Goal: Task Accomplishment & Management: Manage account settings

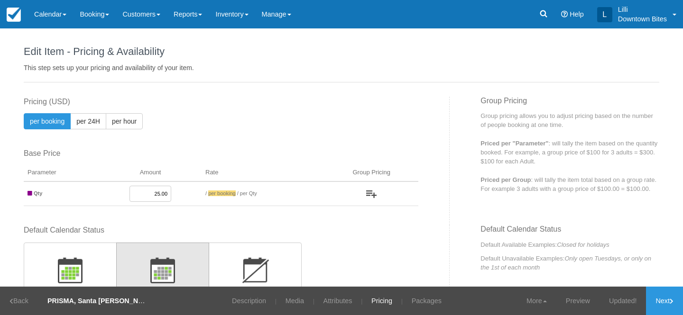
click at [191, 15] on link "Reports" at bounding box center [188, 14] width 42 height 28
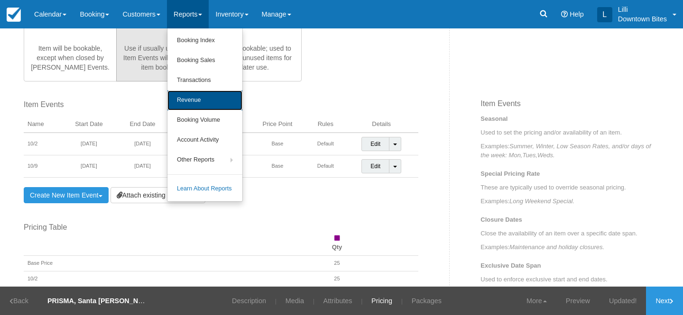
click at [207, 94] on link "Revenue" at bounding box center [204, 101] width 75 height 20
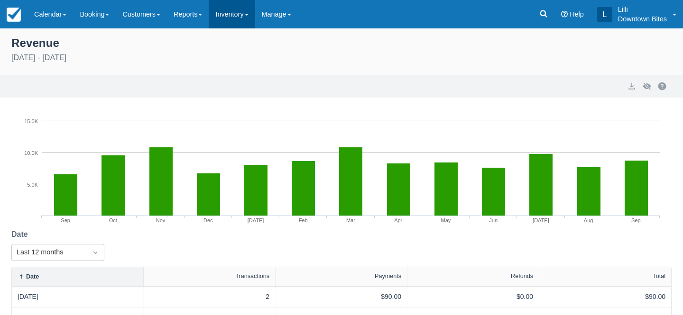
click at [244, 15] on link "Inventory" at bounding box center [232, 14] width 46 height 28
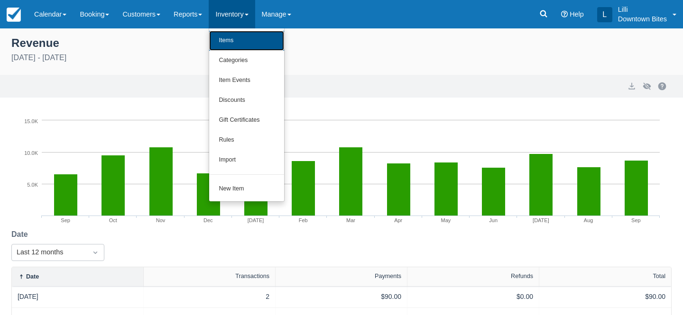
click at [243, 46] on link "Items" at bounding box center [246, 41] width 75 height 20
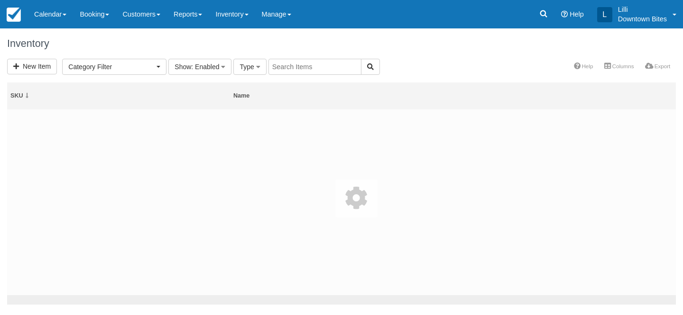
select select
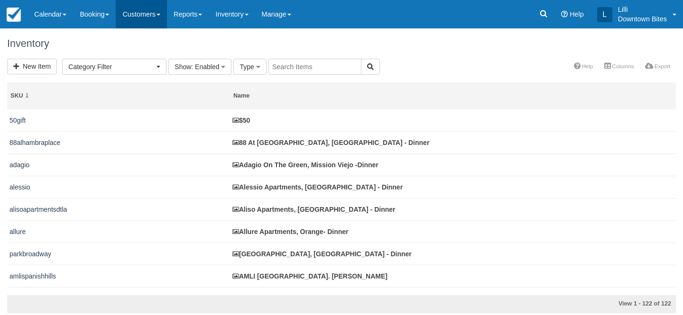
click at [137, 11] on link "Customers" at bounding box center [141, 14] width 51 height 28
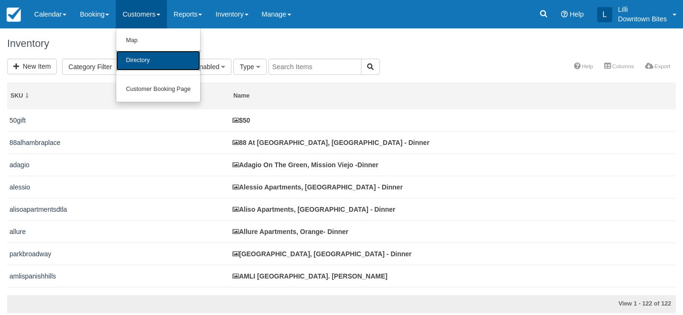
click at [139, 59] on link "Directory" at bounding box center [158, 61] width 84 height 20
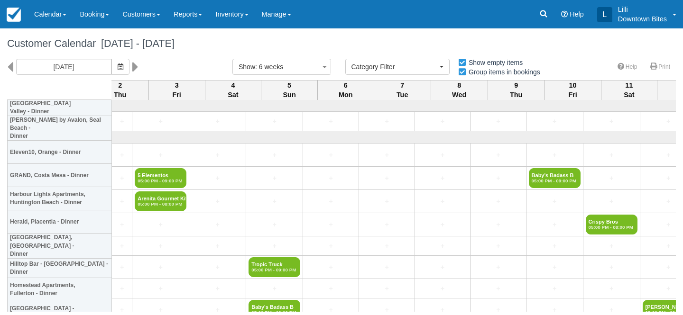
select select
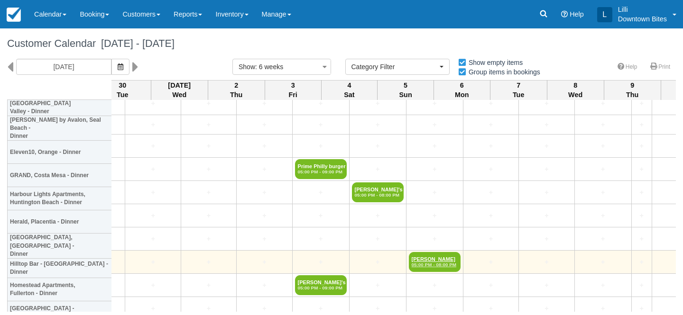
scroll to position [1988, 309]
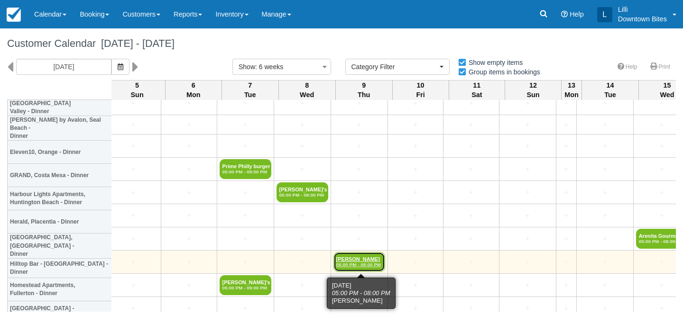
click at [367, 261] on link "Jackie kitchen 05:00 PM - 08:00 PM" at bounding box center [359, 262] width 52 height 20
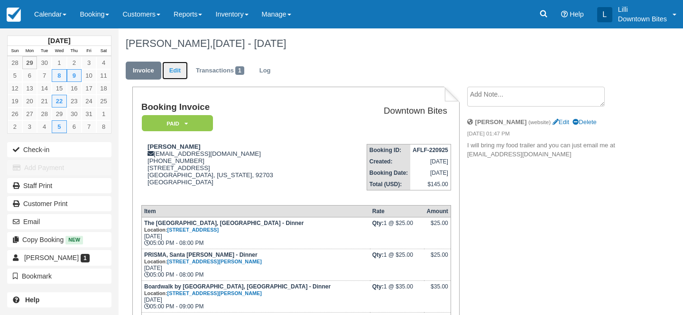
click at [169, 66] on link "Edit" at bounding box center [175, 71] width 26 height 18
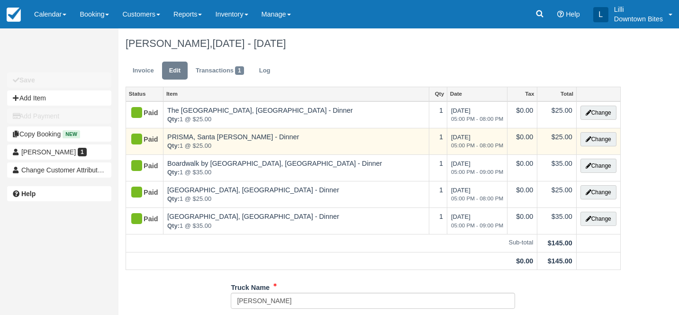
type input "[PHONE_NUMBER]"
click at [594, 139] on button "Change" at bounding box center [599, 139] width 36 height 14
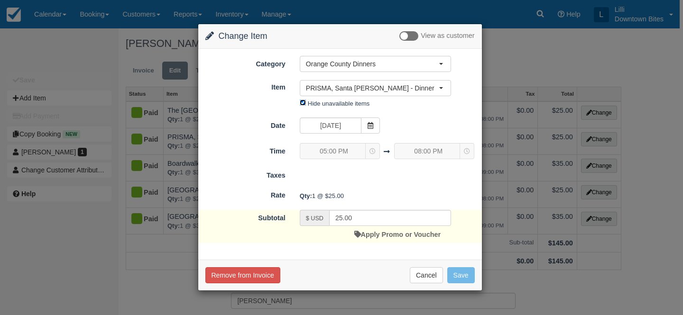
click at [301, 104] on input "Hide unavailable items" at bounding box center [303, 103] width 6 height 6
checkbox input "false"
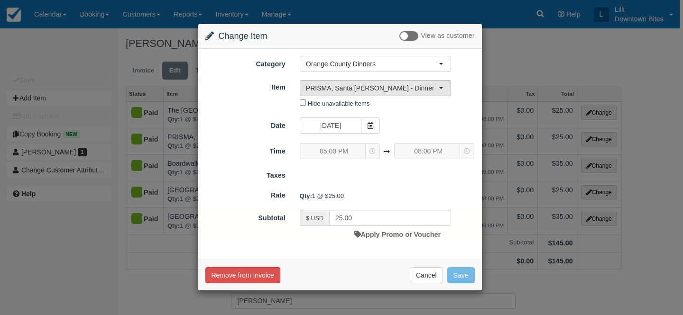
click at [320, 96] on button "PRISMA, Santa Ana - Dinner" at bounding box center [375, 88] width 151 height 16
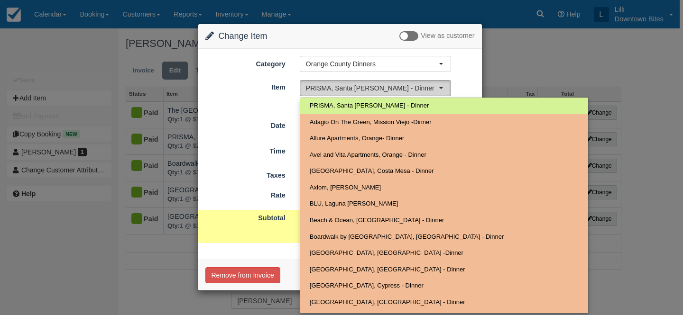
click at [324, 87] on span "PRISMA, Santa Ana - Dinner" at bounding box center [372, 87] width 133 height 9
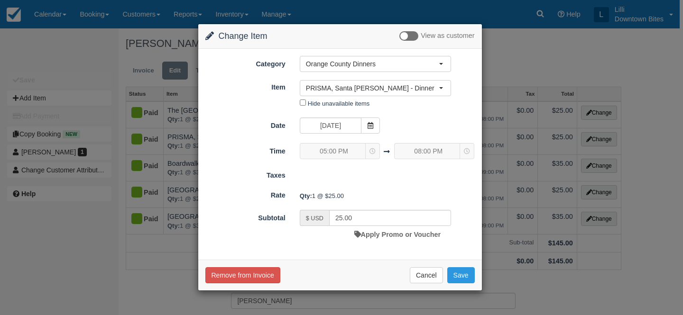
click at [451, 112] on form "Category Orange County Dinners Orange County Dinner Special Events LA County Di…" at bounding box center [339, 149] width 269 height 187
click at [432, 276] on button "Cancel" at bounding box center [426, 275] width 33 height 16
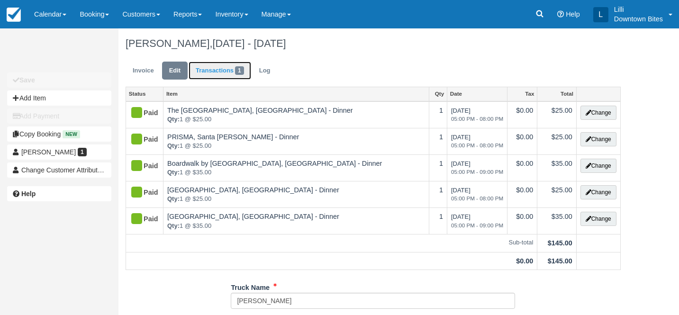
click at [217, 69] on link "Transactions 1" at bounding box center [220, 71] width 63 height 18
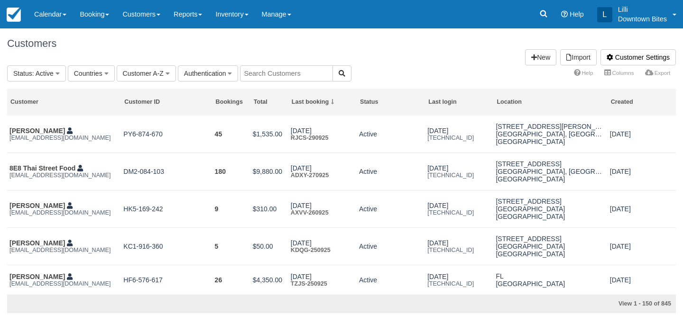
click at [260, 80] on input "text" at bounding box center [286, 73] width 93 height 16
type input "lilli"
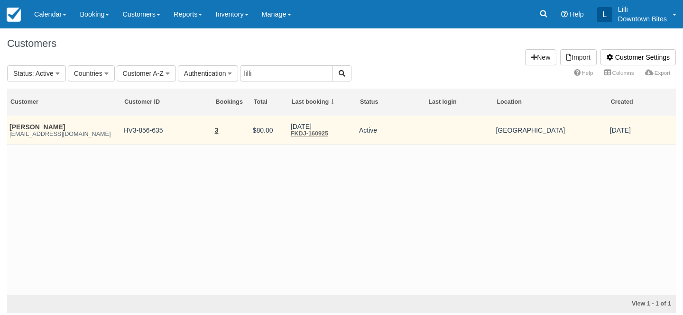
click at [26, 132] on em "lilli@downtowbites.com" at bounding box center [63, 134] width 109 height 7
click at [27, 128] on link "James Mcintosh" at bounding box center [36, 127] width 55 height 8
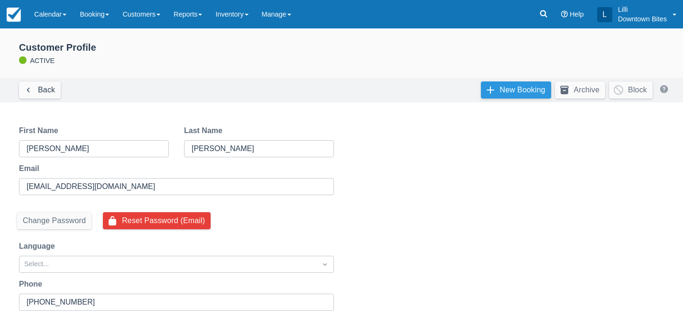
click at [491, 96] on link "New Booking" at bounding box center [516, 90] width 70 height 17
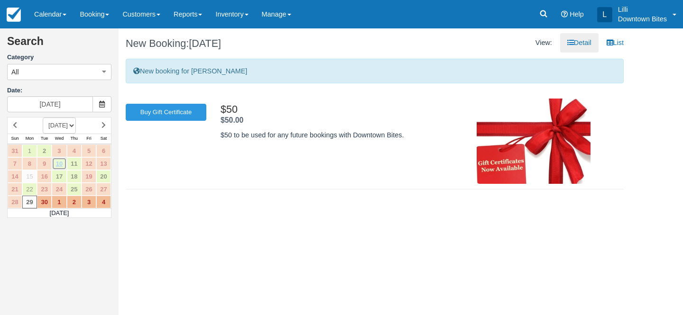
click at [61, 167] on link "10" at bounding box center [59, 163] width 15 height 13
click at [102, 126] on icon at bounding box center [103, 125] width 4 height 7
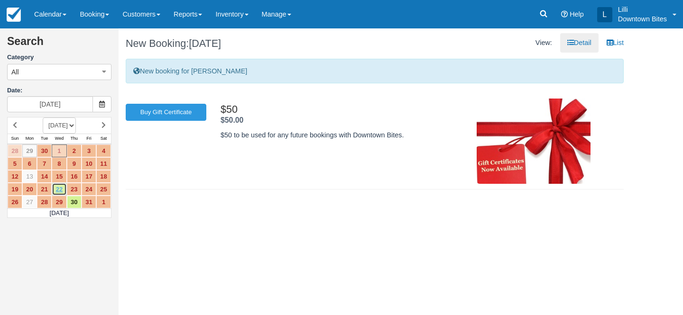
click at [55, 191] on link "22" at bounding box center [59, 189] width 15 height 13
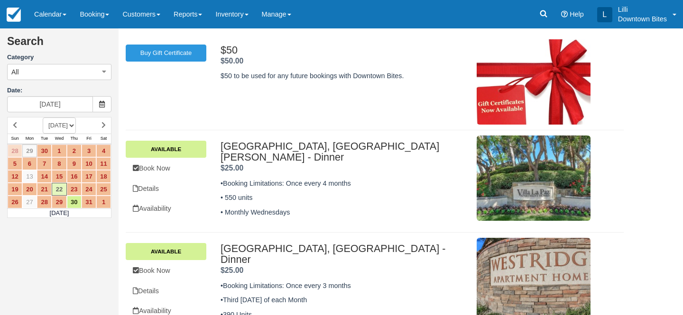
scroll to position [72, 0]
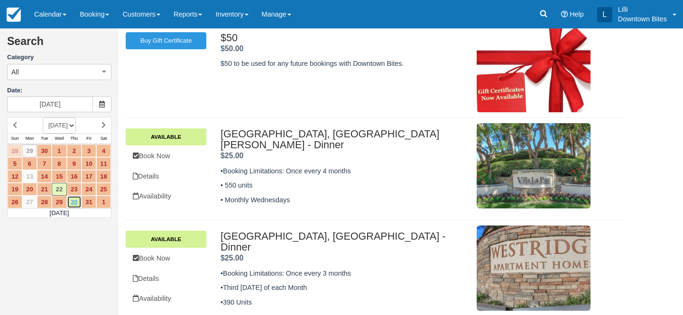
click at [71, 204] on link "30" at bounding box center [74, 202] width 15 height 13
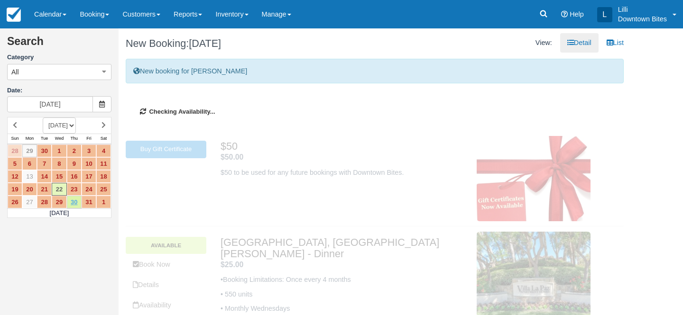
type input "[DATE]"
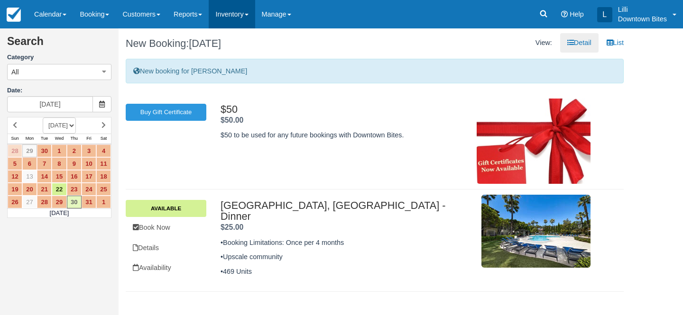
click at [234, 16] on link "Inventory" at bounding box center [232, 14] width 46 height 28
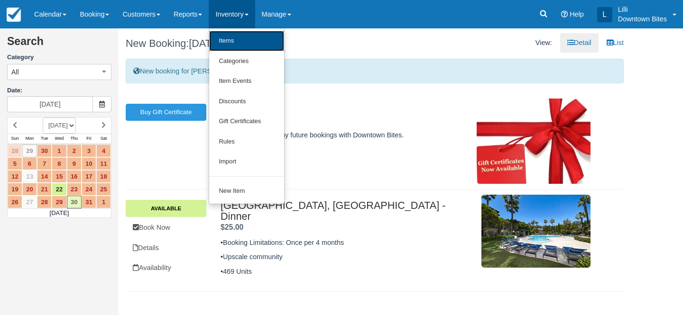
click at [238, 48] on link "Items" at bounding box center [246, 41] width 75 height 20
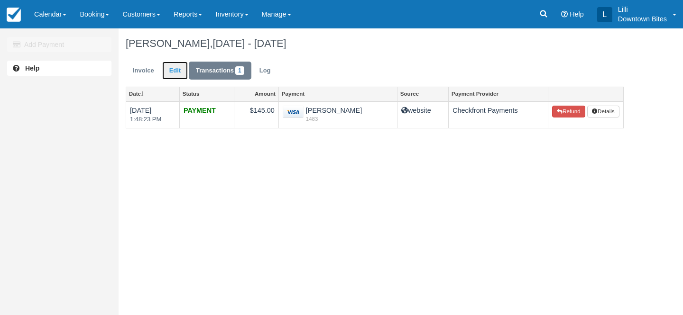
click at [177, 70] on link "Edit" at bounding box center [175, 71] width 26 height 18
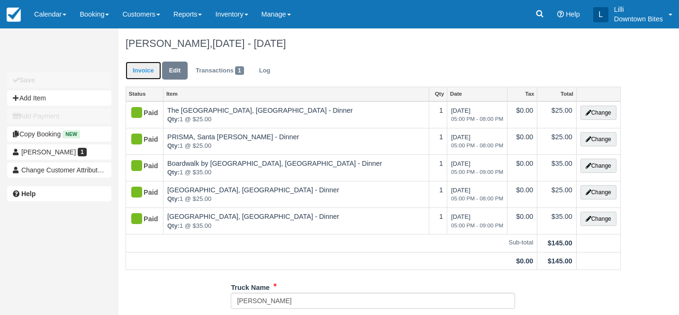
click at [135, 69] on link "Invoice" at bounding box center [144, 71] width 36 height 18
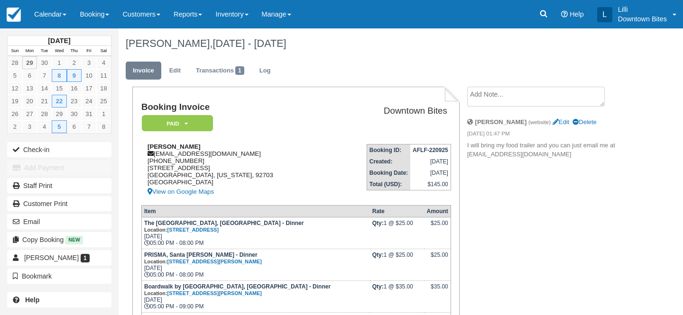
scroll to position [139, 0]
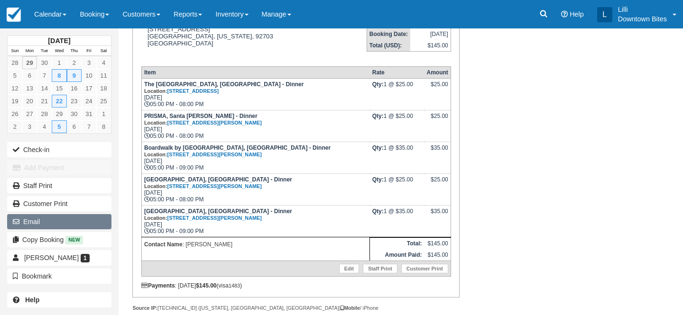
click at [72, 223] on button "Email" at bounding box center [59, 221] width 104 height 15
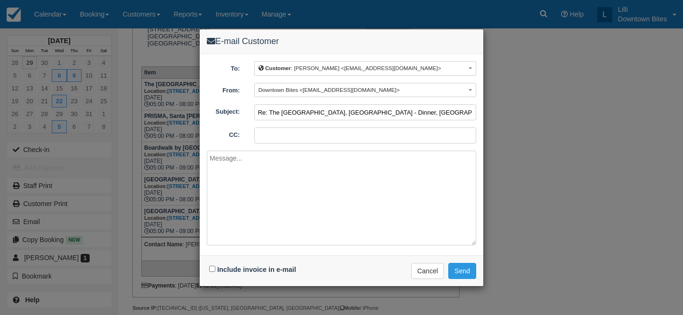
click at [259, 111] on input "Re: The Hampton Pointe, Anaheim - Dinner, PRISMA, Santa Ana - Dinner, Boardwalk…" at bounding box center [365, 112] width 222 height 16
type input "URGENT Update >>>Re: The Hampton Pointe, Anaheim - Dinner, PRISMA, Santa Ana - …"
click at [275, 137] on input "CC:" at bounding box center [365, 136] width 222 height 16
type input "lilli@downtownbites.com"
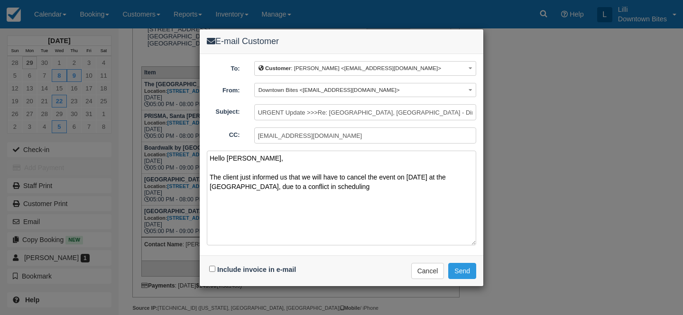
click at [265, 186] on textarea "Hello Jackie, The client just informed us that we will have to cancel the event…" at bounding box center [341, 198] width 269 height 95
click at [312, 190] on textarea "Hello Jackie, The client just informed us that we will have to cancel the event…" at bounding box center [341, 198] width 269 height 95
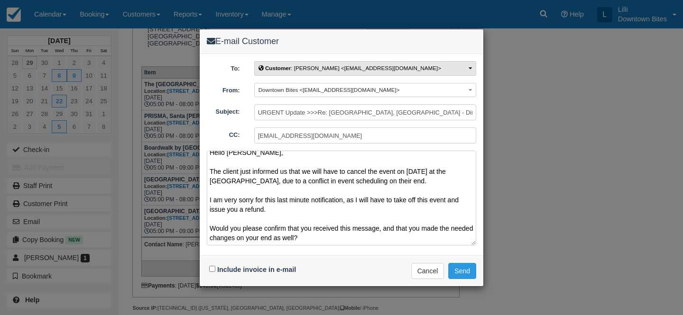
scroll to position [21, 0]
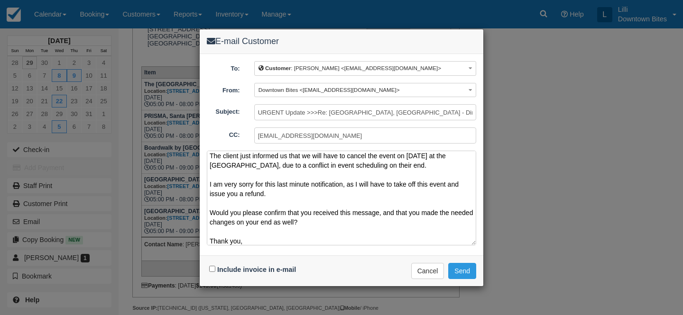
type textarea "Hello Jackie, The client just informed us that we will have to cancel the event…"
click at [212, 271] on input "Include invoice in e-mail" at bounding box center [212, 269] width 6 height 6
checkbox input "true"
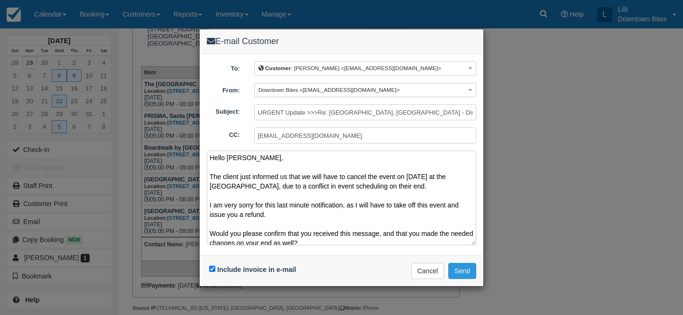
scroll to position [0, 0]
drag, startPoint x: 247, startPoint y: 242, endPoint x: 196, endPoint y: 151, distance: 104.4
click at [196, 151] on div "E-mail Customer To: Customer : Jackie kitchen <jackieskitchen10@gmail.com> Cust…" at bounding box center [341, 157] width 683 height 315
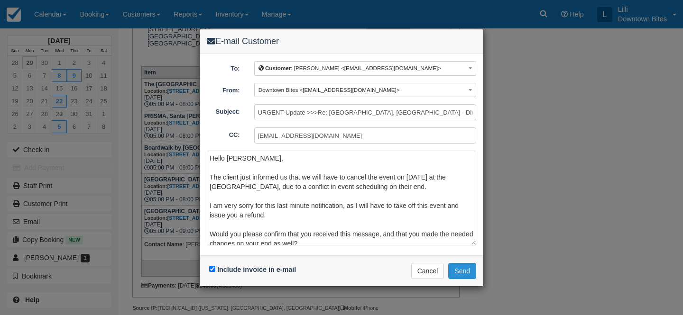
click at [468, 274] on button "Send" at bounding box center [462, 271] width 28 height 16
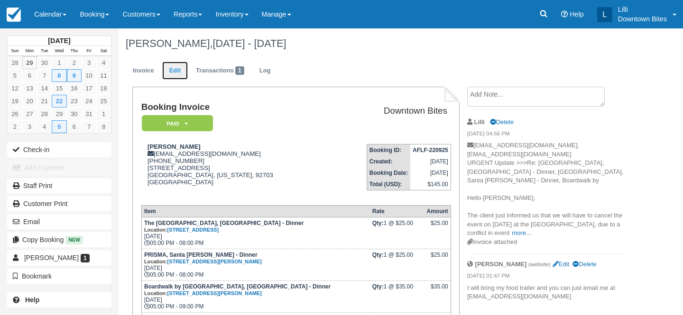
click at [177, 73] on link "Edit" at bounding box center [175, 71] width 26 height 18
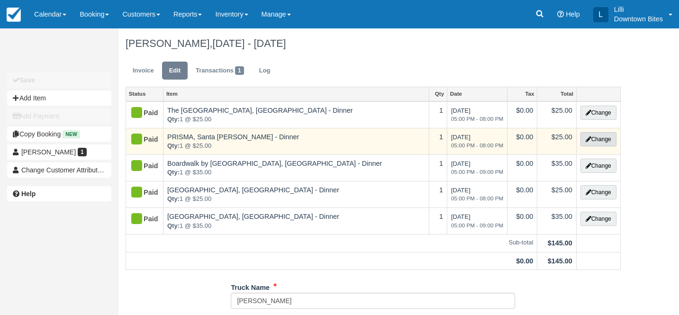
click at [601, 142] on button "Change" at bounding box center [599, 139] width 36 height 14
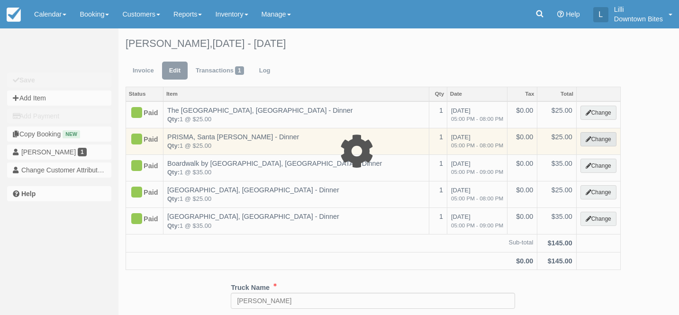
select select "4"
type input "25.00"
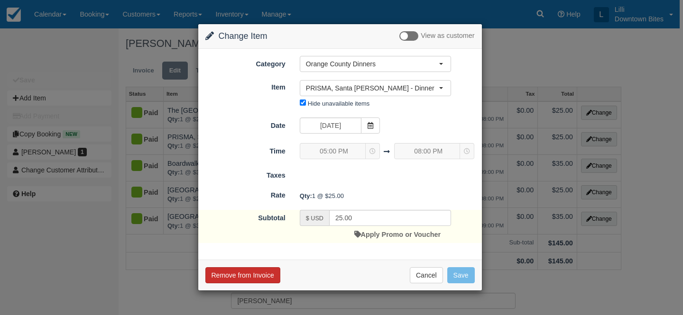
click at [255, 275] on button "Remove from Invoice" at bounding box center [242, 275] width 75 height 16
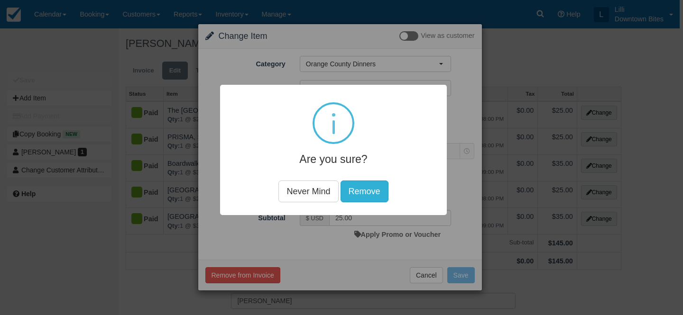
click at [370, 191] on button "Remove" at bounding box center [364, 191] width 48 height 22
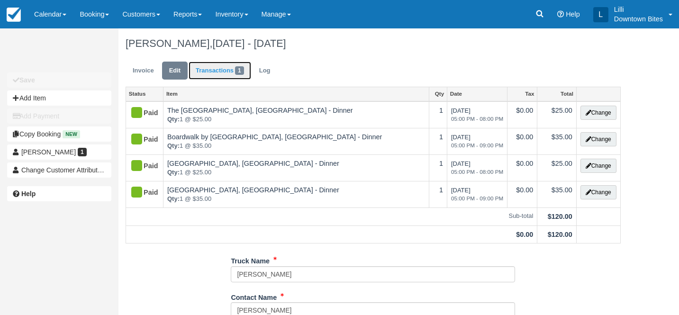
click at [211, 73] on link "Transactions 1" at bounding box center [220, 71] width 63 height 18
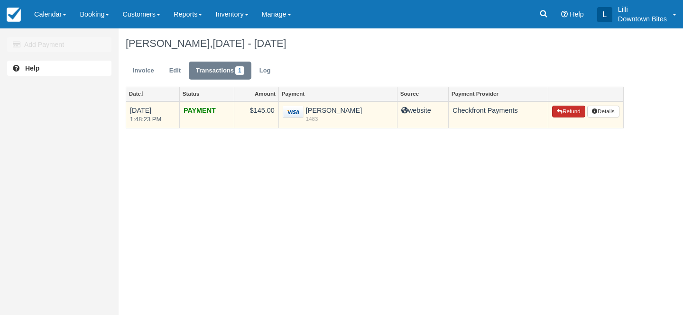
click at [570, 113] on button "Refund" at bounding box center [568, 112] width 33 height 12
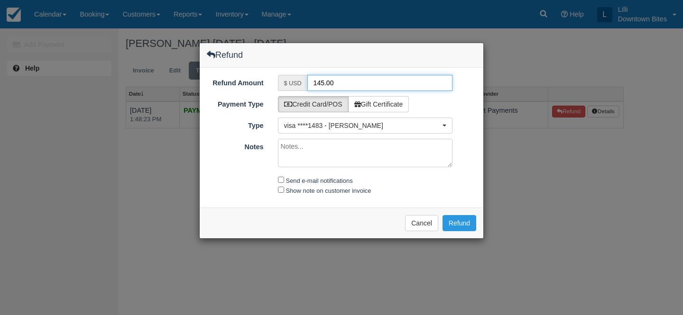
click at [319, 86] on input "145.00" at bounding box center [380, 83] width 146 height 16
type input "25.00"
click at [309, 159] on textarea "Notes" at bounding box center [365, 153] width 175 height 28
paste textarea "Hello [PERSON_NAME], The client just informed us that we will have to cancel th…"
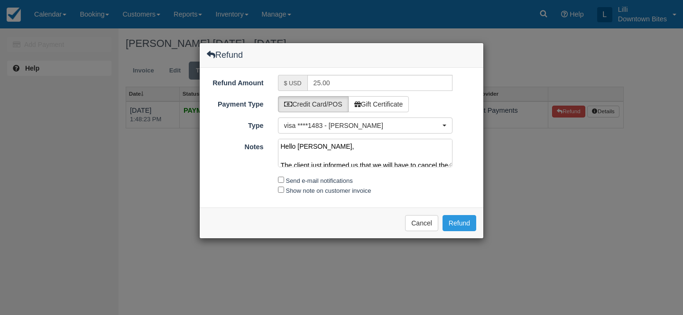
scroll to position [107, 0]
type textarea "Hello Jackie, The client just informed us that we will have to cancel the event…"
click at [282, 179] on input "Send e-mail notifications" at bounding box center [281, 180] width 6 height 6
checkbox input "true"
click at [281, 186] on div "Show note on customer invoice" at bounding box center [365, 191] width 189 height 10
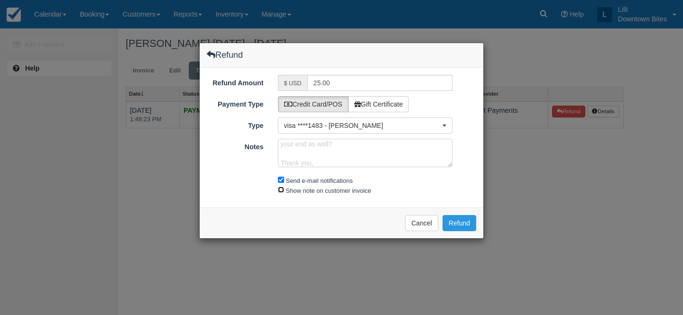
click at [281, 188] on input "Show note on customer invoice" at bounding box center [281, 190] width 6 height 6
checkbox input "true"
click at [457, 223] on button "Refund" at bounding box center [459, 223] width 34 height 16
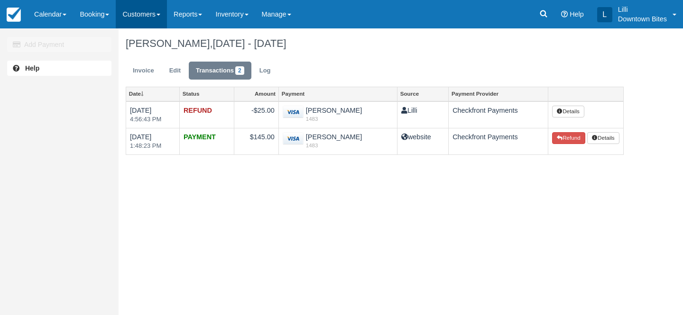
click at [159, 15] on link "Customers" at bounding box center [141, 14] width 51 height 28
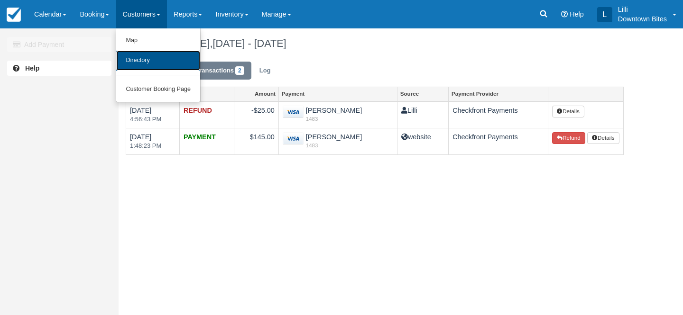
click at [158, 68] on link "Directory" at bounding box center [158, 61] width 84 height 20
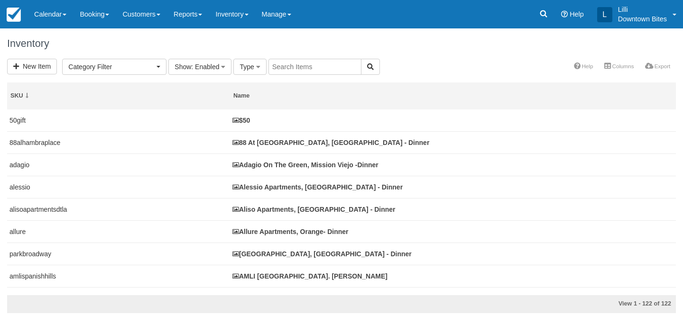
select select
click at [318, 74] on input "text" at bounding box center [314, 67] width 93 height 16
type input "prism"
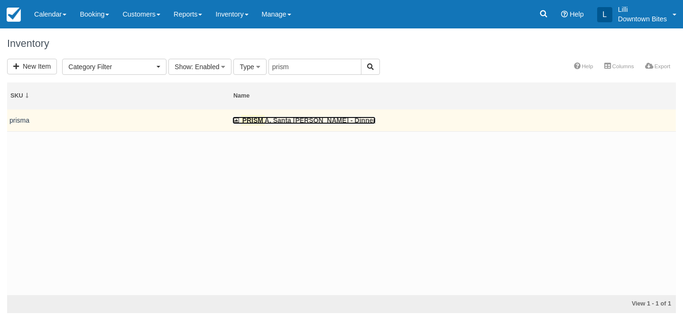
click at [280, 119] on link "PRISM A, Santa [PERSON_NAME] - Dinner" at bounding box center [303, 121] width 143 height 8
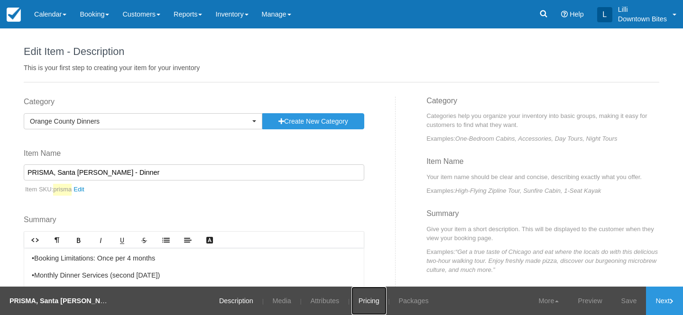
click at [371, 300] on link "Pricing" at bounding box center [368, 301] width 35 height 28
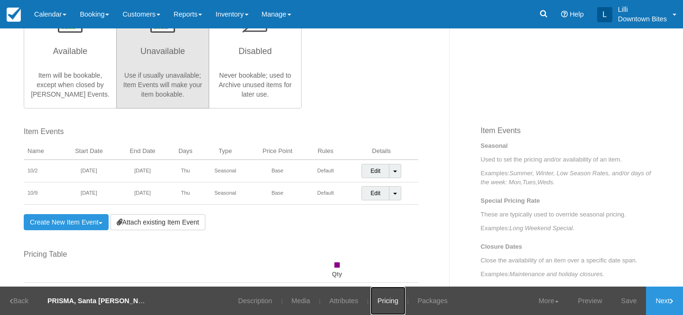
scroll to position [254, 0]
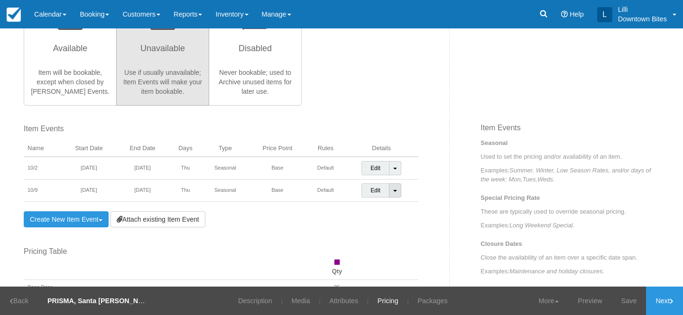
click at [392, 191] on link "Toggle Dropdown" at bounding box center [395, 190] width 12 height 14
click at [372, 208] on link "Detach Event" at bounding box center [388, 210] width 53 height 23
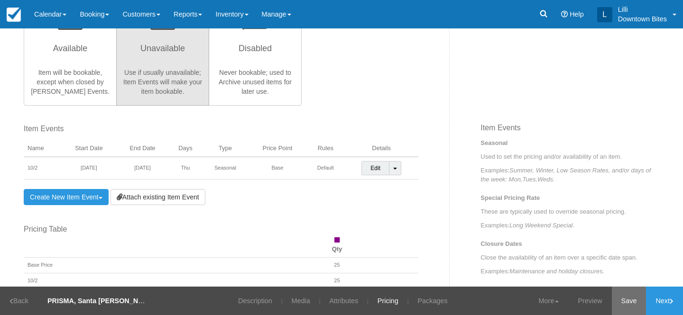
click at [628, 293] on link "Save" at bounding box center [629, 301] width 35 height 28
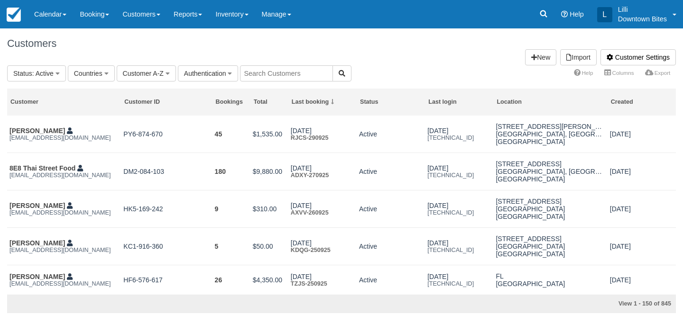
click at [263, 71] on input "text" at bounding box center [286, 73] width 93 height 16
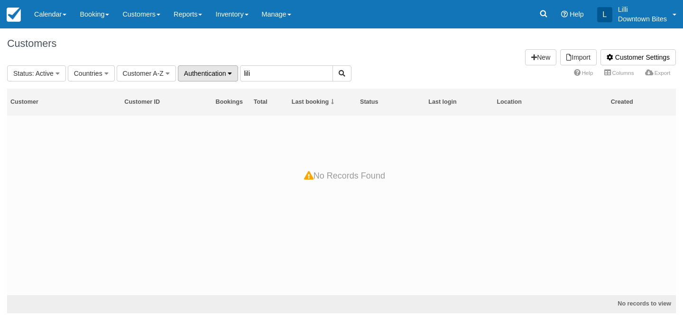
drag, startPoint x: 256, startPoint y: 77, endPoint x: 181, endPoint y: 66, distance: 75.7
click at [181, 66] on fieldset "Status : Active All Active Archived Blocked Countries All United States (546) […" at bounding box center [179, 73] width 344 height 16
type input "lilli"
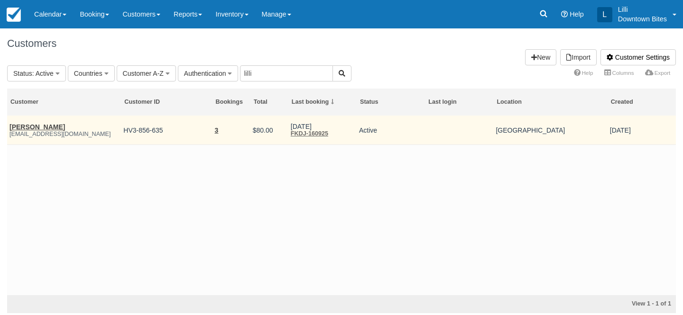
click at [26, 131] on em "[EMAIL_ADDRESS][DOMAIN_NAME]" at bounding box center [63, 134] width 109 height 7
click at [26, 124] on link "[PERSON_NAME]" at bounding box center [36, 127] width 55 height 8
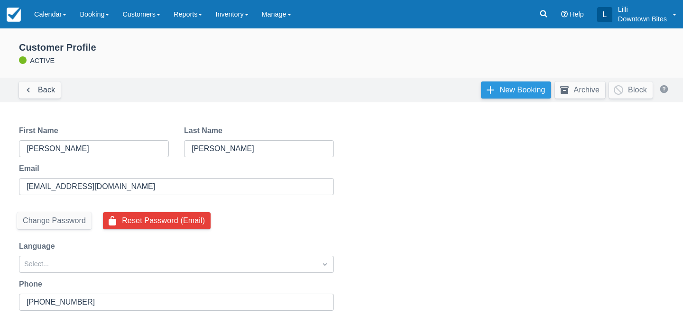
click at [506, 91] on link "New Booking" at bounding box center [516, 90] width 70 height 17
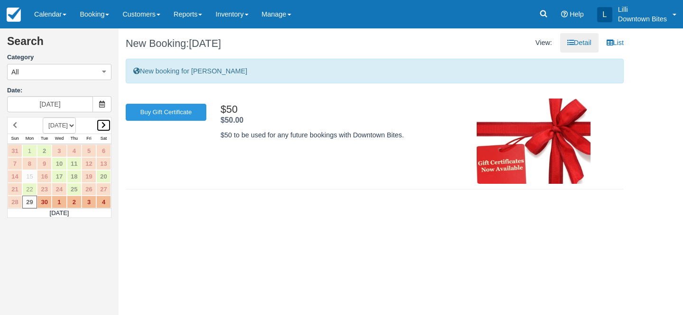
click at [102, 125] on icon at bounding box center [103, 125] width 4 height 7
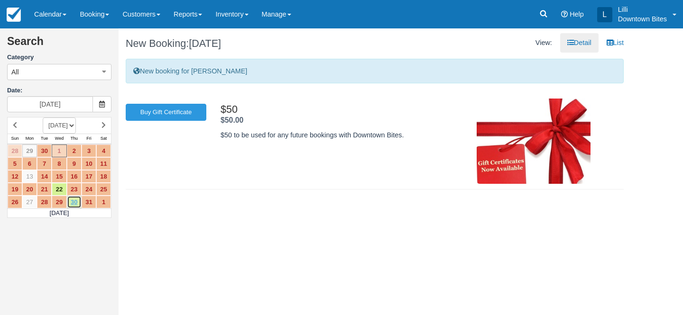
click at [77, 202] on link "30" at bounding box center [74, 202] width 15 height 13
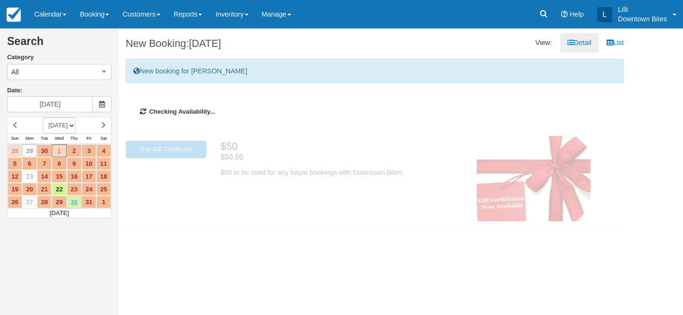
type input "[DATE]"
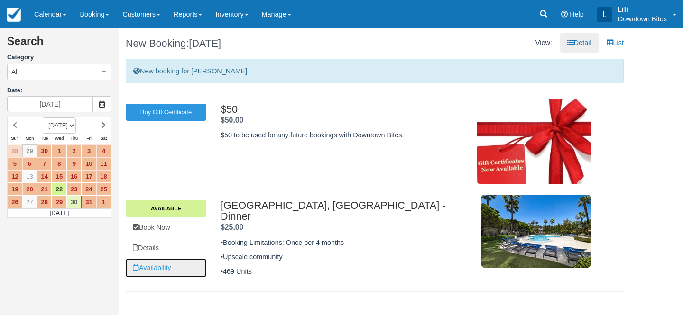
click at [155, 266] on link "Availability" at bounding box center [166, 267] width 81 height 19
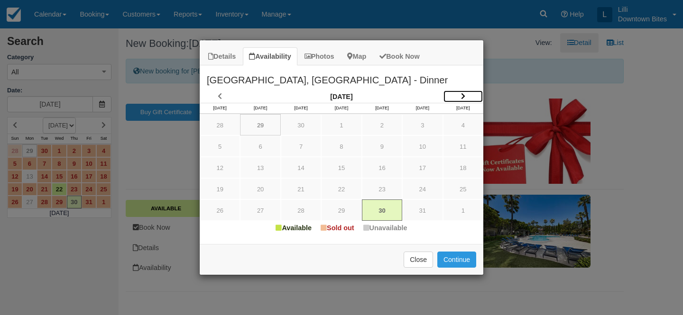
click at [464, 96] on icon "Item Modal" at bounding box center [463, 96] width 4 height 7
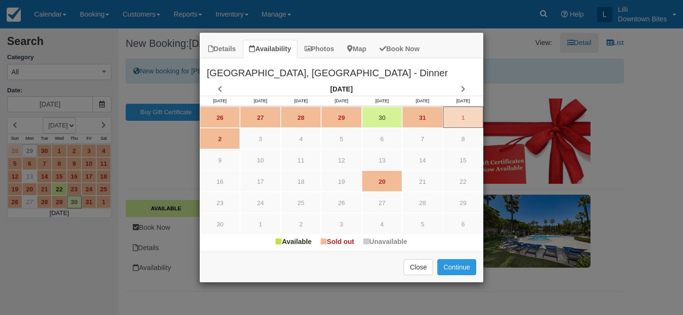
click at [464, 96] on th "Sat [DATE]" at bounding box center [463, 101] width 40 height 10
click at [464, 91] on icon "Item Modal" at bounding box center [463, 89] width 4 height 7
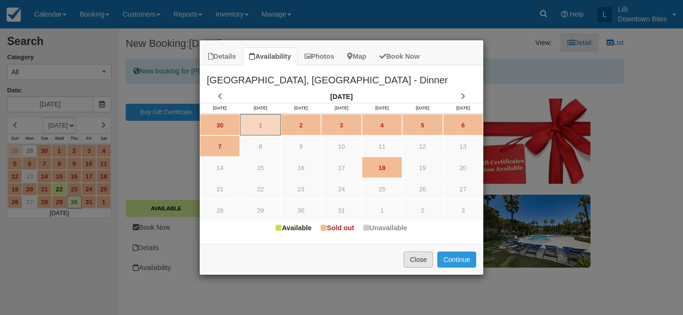
click at [421, 261] on button "Close" at bounding box center [417, 260] width 29 height 16
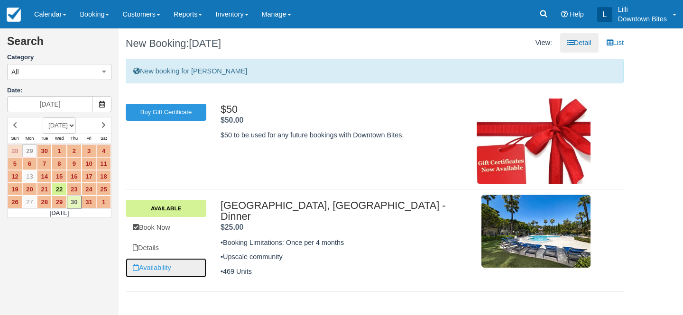
click at [160, 266] on link "Availability" at bounding box center [166, 267] width 81 height 19
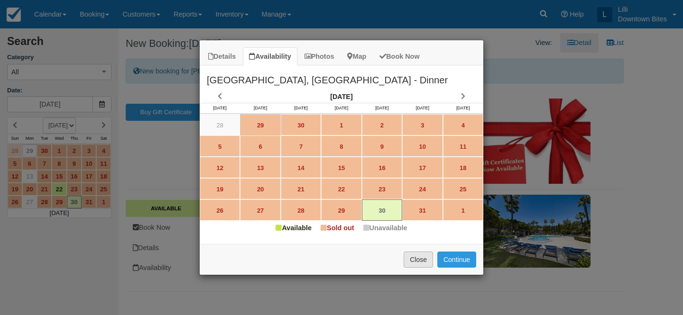
click at [411, 260] on button "Close" at bounding box center [417, 260] width 29 height 16
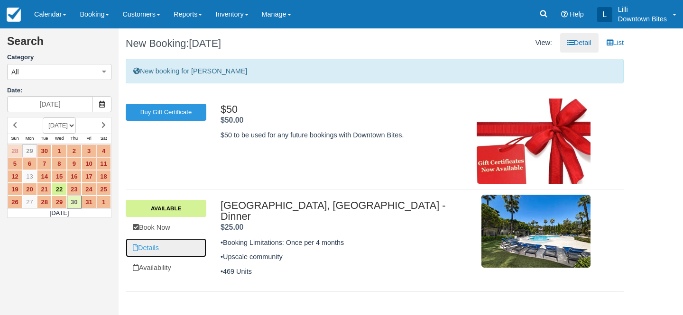
click at [146, 246] on link "Details" at bounding box center [166, 247] width 81 height 19
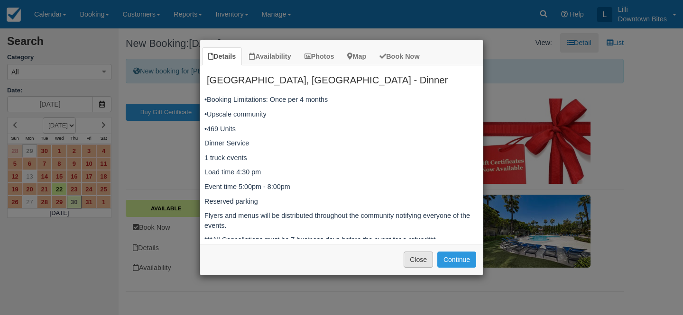
click at [429, 257] on button "Close" at bounding box center [417, 260] width 29 height 16
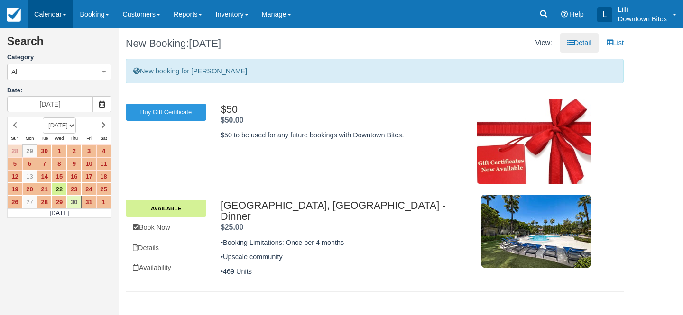
click at [55, 14] on link "Calendar" at bounding box center [50, 14] width 46 height 28
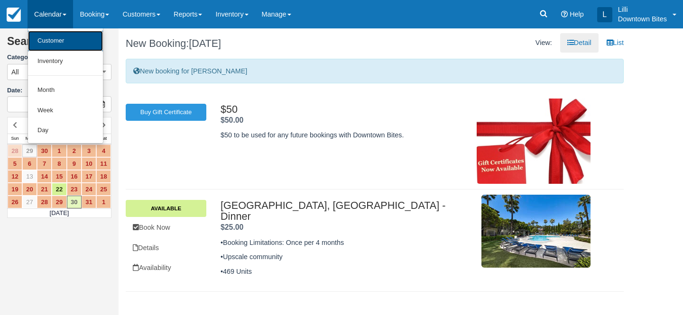
click at [55, 45] on link "Customer" at bounding box center [65, 41] width 75 height 20
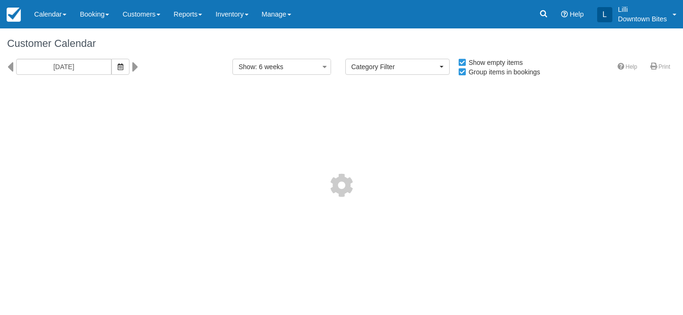
select select
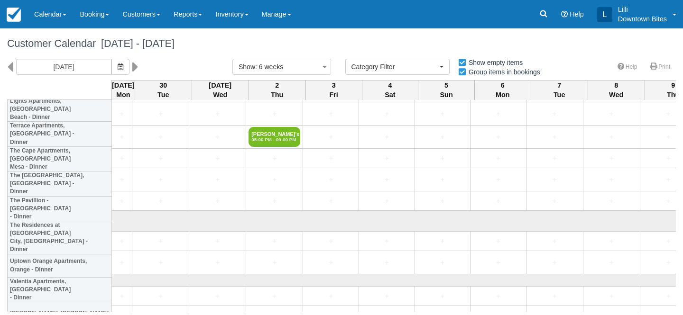
scroll to position [2608, 0]
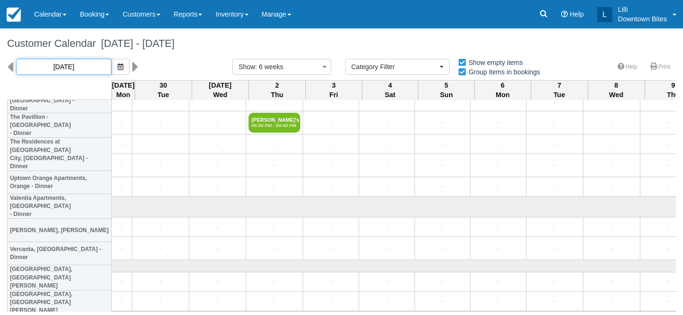
click at [81, 69] on input "[DATE]" at bounding box center [63, 67] width 95 height 16
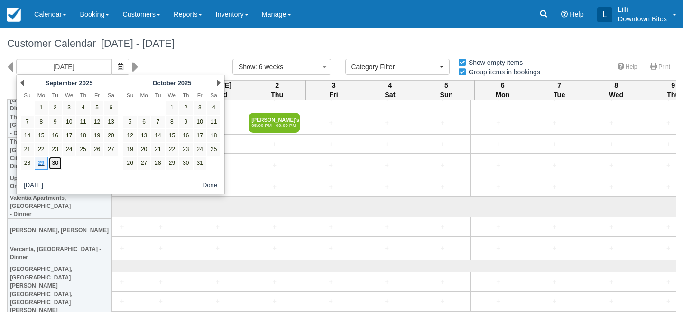
click at [59, 163] on link "30" at bounding box center [55, 163] width 13 height 13
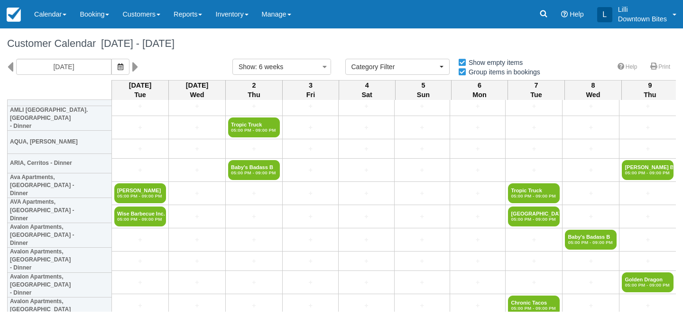
scroll to position [141, 0]
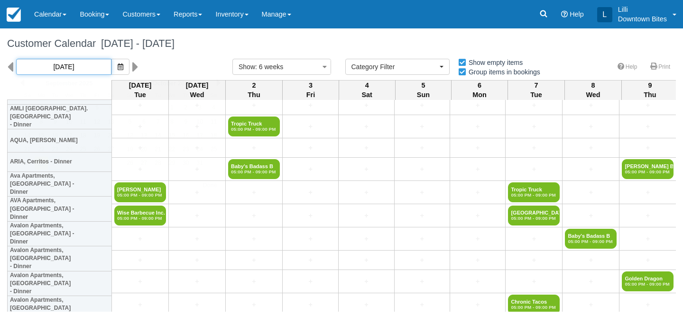
click at [72, 66] on input "09/30/25" at bounding box center [63, 67] width 95 height 16
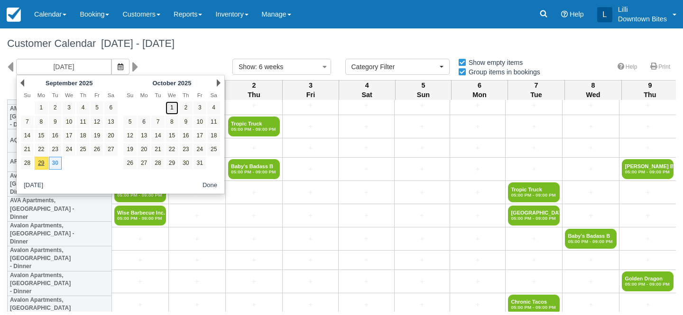
click at [173, 106] on link "1" at bounding box center [171, 107] width 13 height 13
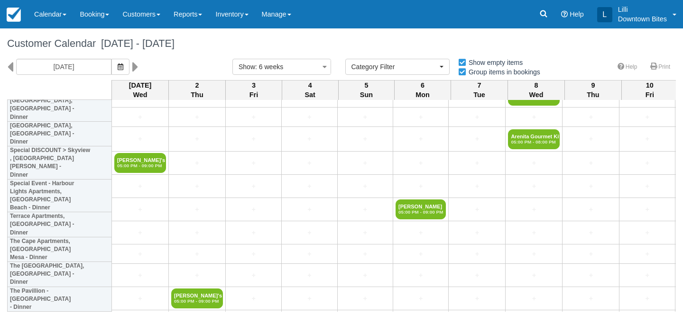
scroll to position [2612, 0]
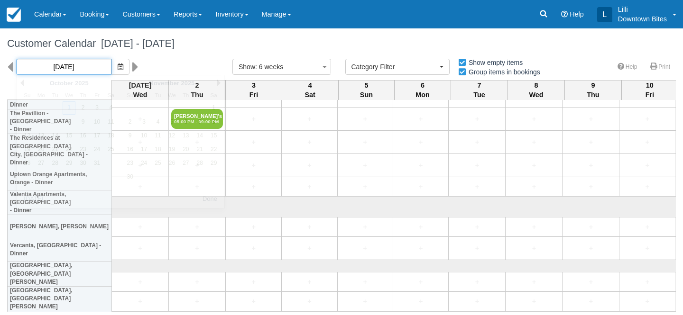
click at [67, 70] on input "10/01/25" at bounding box center [63, 67] width 95 height 16
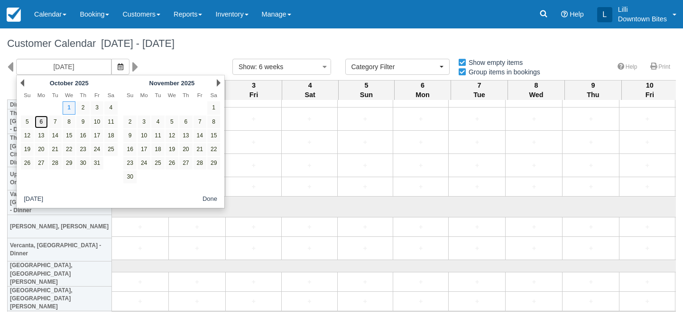
click at [42, 123] on link "6" at bounding box center [41, 122] width 13 height 13
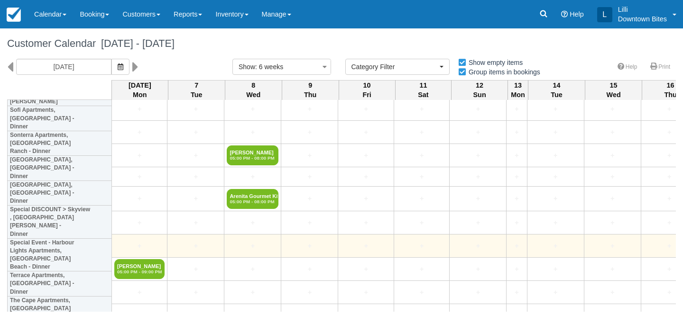
scroll to position [2373, 0]
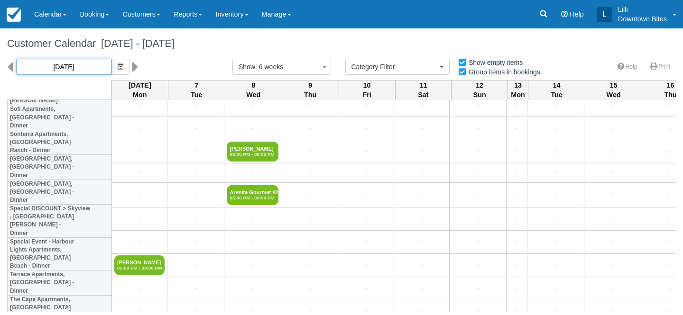
click at [69, 66] on input "10/06/25" at bounding box center [63, 67] width 95 height 16
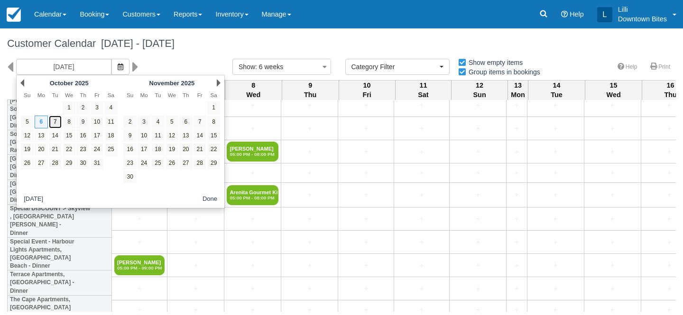
click at [56, 121] on link "7" at bounding box center [55, 122] width 13 height 13
type input "10/07/25"
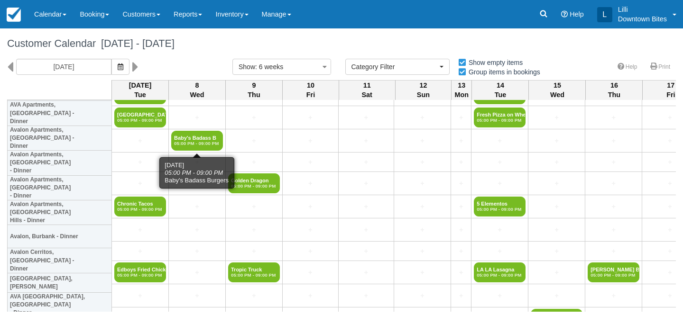
scroll to position [236, 0]
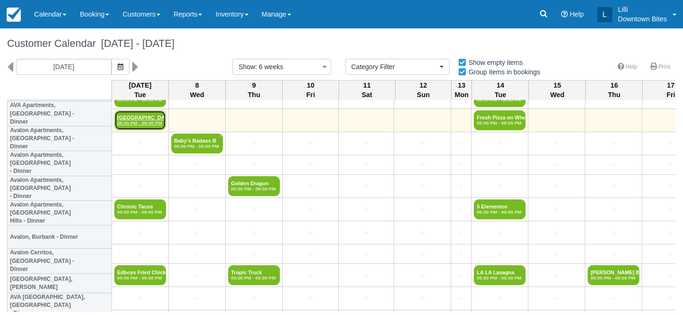
click at [138, 126] on em "05:00 PM - 09:00 PM" at bounding box center [140, 123] width 46 height 6
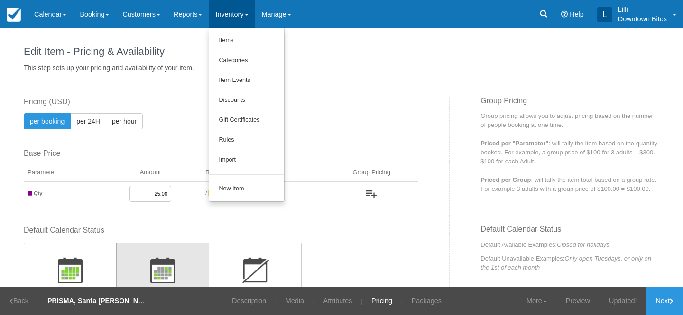
scroll to position [254, 0]
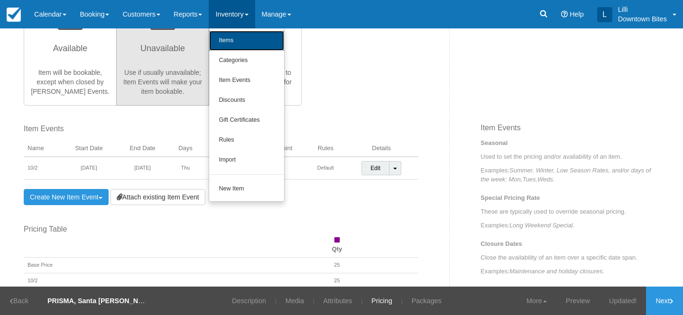
click at [238, 45] on link "Items" at bounding box center [246, 41] width 75 height 20
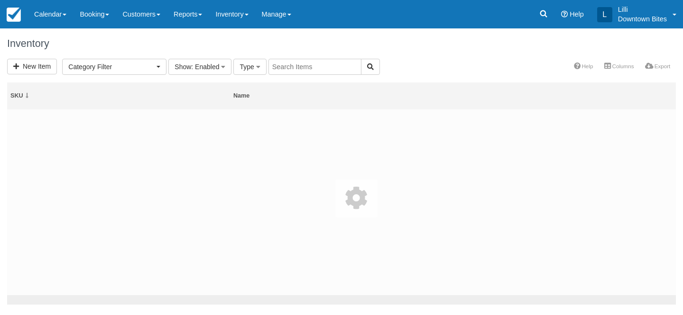
select select
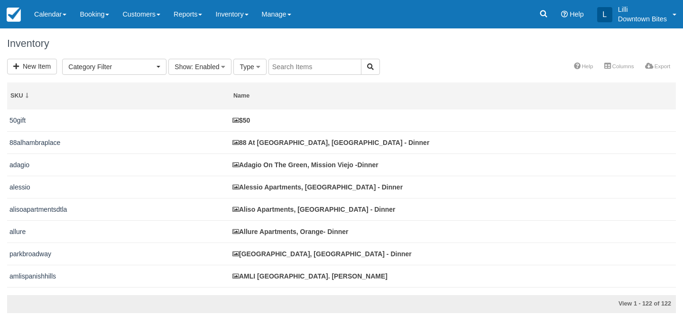
click at [277, 67] on input "text" at bounding box center [314, 67] width 93 height 16
type input "avalon"
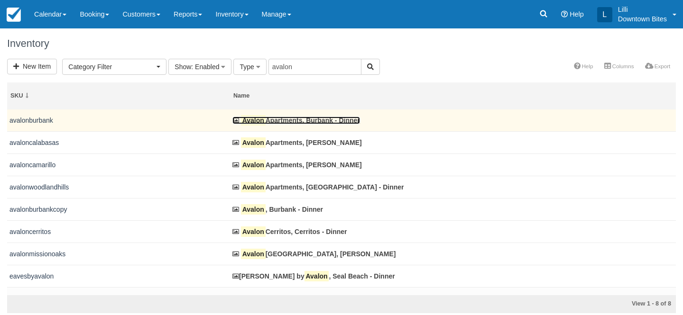
click at [281, 119] on link "Avalon Apartments, Burbank - Dinner" at bounding box center [296, 121] width 128 height 8
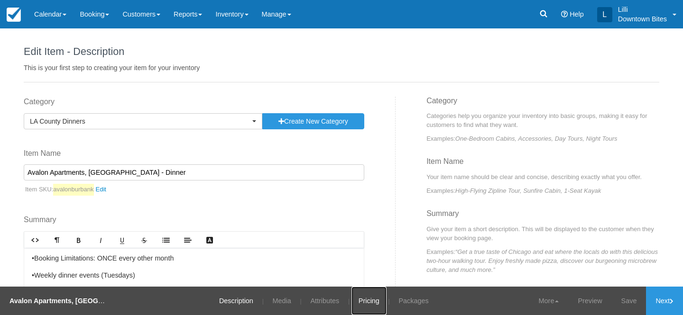
click at [366, 301] on link "Pricing" at bounding box center [368, 301] width 35 height 28
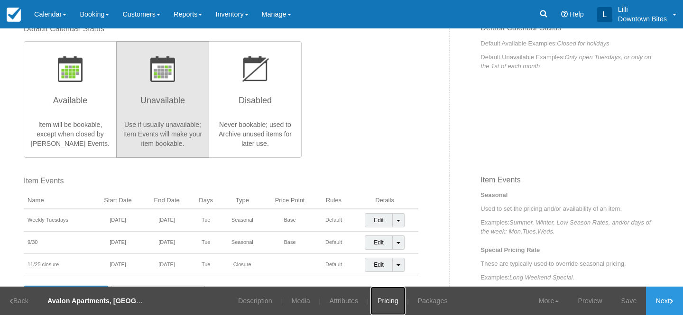
scroll to position [202, 0]
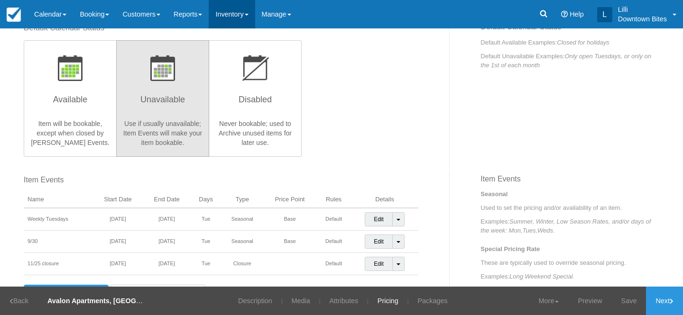
click at [240, 13] on link "Inventory" at bounding box center [232, 14] width 46 height 28
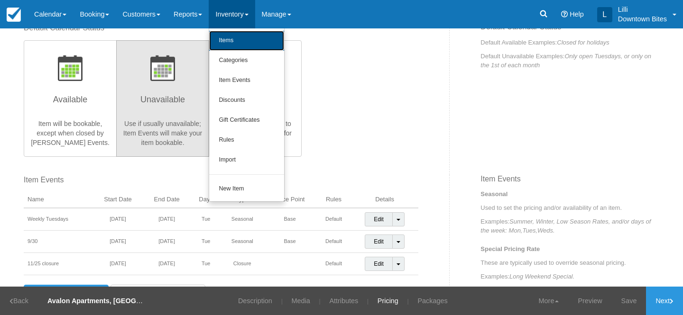
click at [238, 43] on link "Items" at bounding box center [246, 41] width 75 height 20
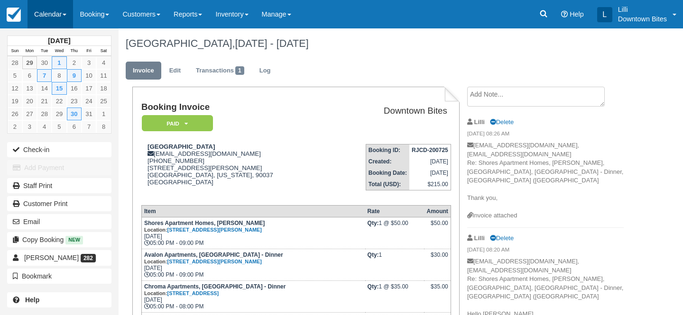
click at [51, 12] on link "Calendar" at bounding box center [50, 14] width 46 height 28
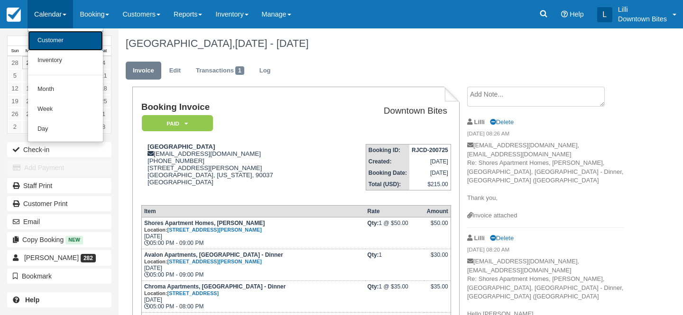
click at [56, 45] on link "Customer" at bounding box center [65, 41] width 75 height 20
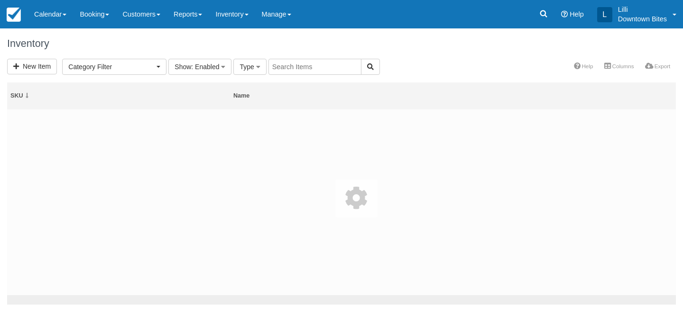
select select
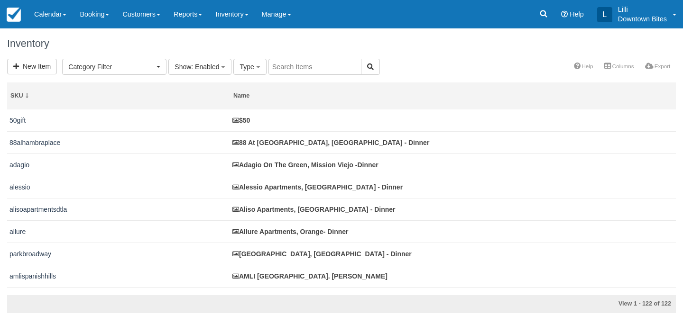
click at [304, 73] on input "text" at bounding box center [314, 67] width 93 height 16
type input "avalon"
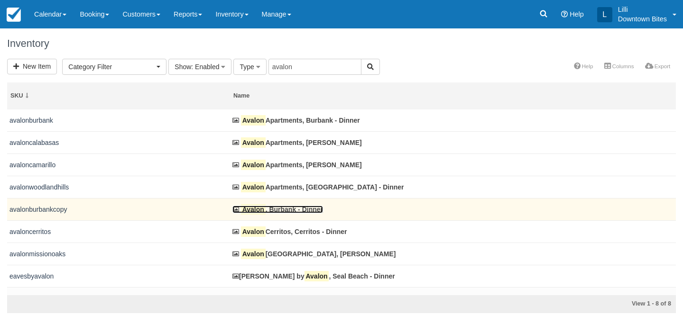
click at [275, 210] on link "Avalon , Burbank - Dinner" at bounding box center [277, 210] width 91 height 8
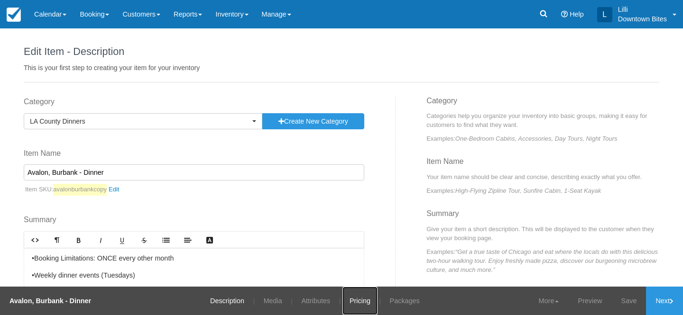
click at [365, 297] on link "Pricing" at bounding box center [359, 301] width 35 height 28
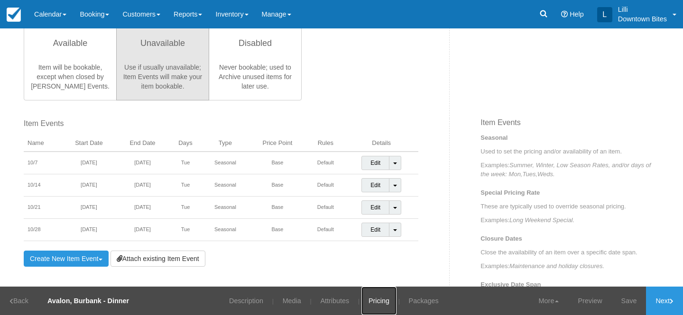
scroll to position [260, 0]
click at [397, 229] on link "Toggle Dropdown" at bounding box center [395, 229] width 12 height 14
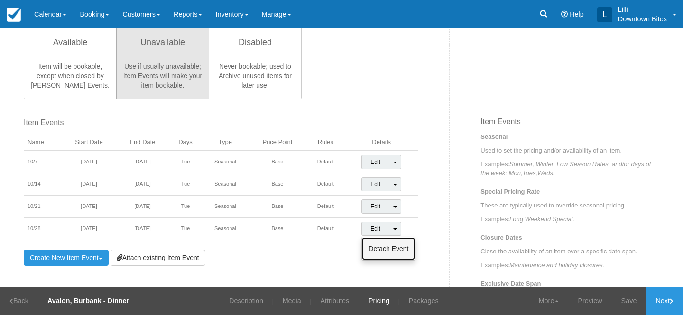
click at [387, 246] on link "Detach Event" at bounding box center [388, 249] width 53 height 23
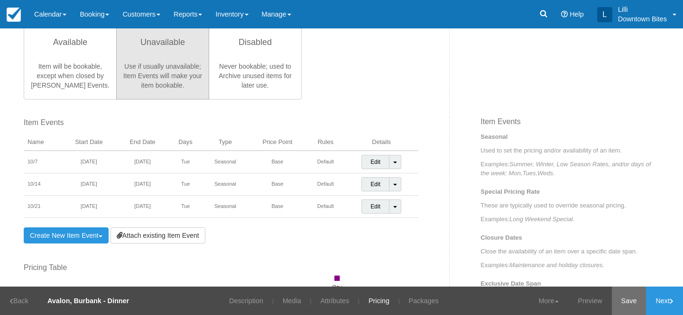
click at [633, 300] on link "Save" at bounding box center [629, 301] width 35 height 28
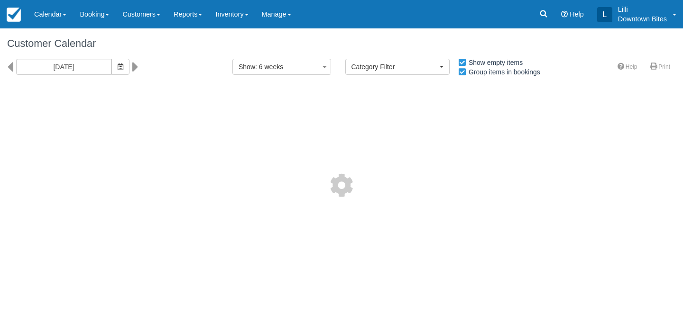
select select
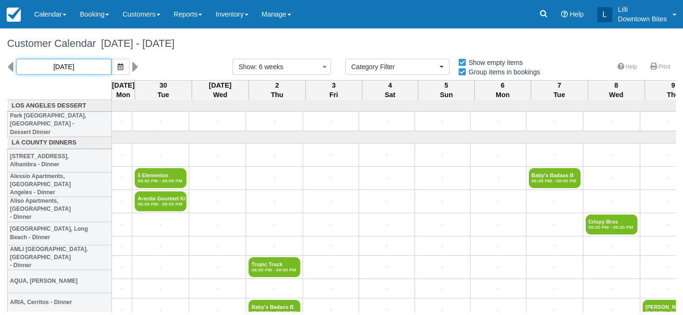
click at [76, 72] on input "09/29/25" at bounding box center [63, 67] width 95 height 16
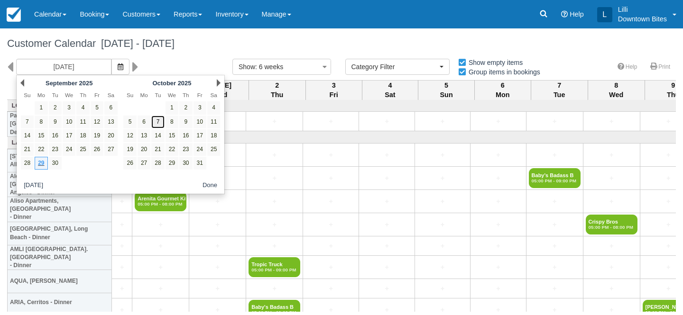
click at [160, 120] on link "7" at bounding box center [157, 122] width 13 height 13
type input "[DATE]"
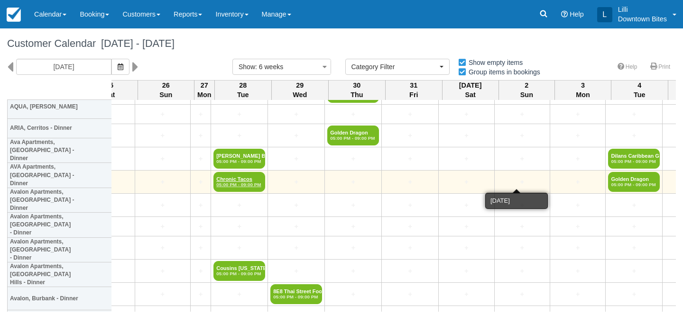
scroll to position [174, 1010]
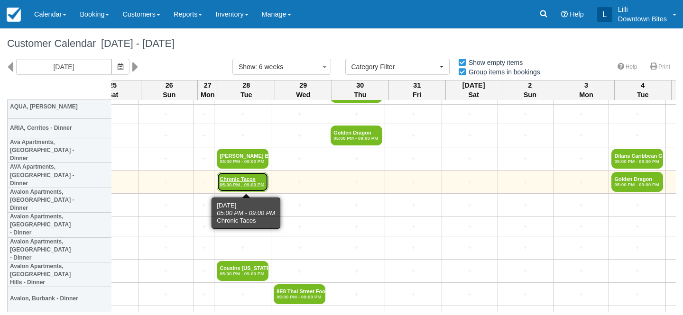
click at [241, 180] on link "Chronic Tacos 05:00 PM - 09:00 PM" at bounding box center [243, 182] width 52 height 20
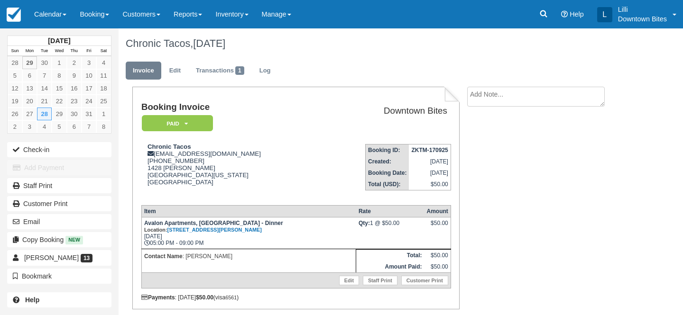
click at [489, 98] on textarea at bounding box center [535, 97] width 137 height 20
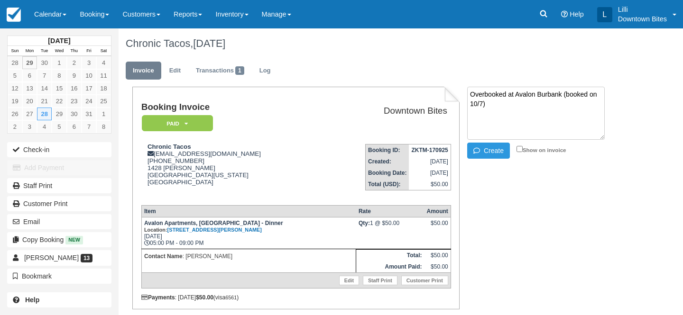
click at [559, 95] on textarea "Overbooked at Avalon Burbank (booked on 10/7)" at bounding box center [535, 113] width 137 height 53
click at [470, 104] on textarea "Overbooked at Avalon Burbank for 10/28 (booked on 10/7)" at bounding box center [535, 113] width 137 height 53
drag, startPoint x: 511, startPoint y: 109, endPoint x: 429, endPoint y: 96, distance: 82.5
click at [429, 96] on div "Booking Invoice Paid   Pending Reserved Deposit Waiting Cancelled On Hold Downt…" at bounding box center [375, 215] width 512 height 257
type textarea "Overbooked at Avalon Burbank for 10/28 (already booked on 10/7)"
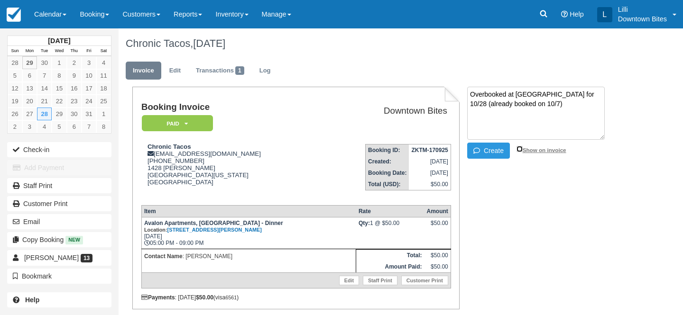
click at [521, 149] on input "Show on invoice" at bounding box center [519, 149] width 6 height 6
checkbox input "true"
click at [497, 155] on button "Create" at bounding box center [488, 151] width 43 height 16
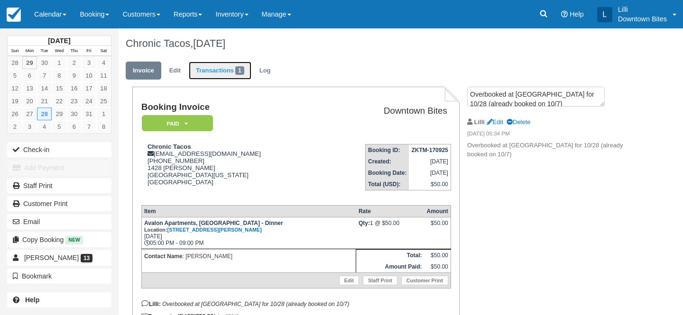
click at [209, 69] on link "Transactions 1" at bounding box center [220, 71] width 63 height 18
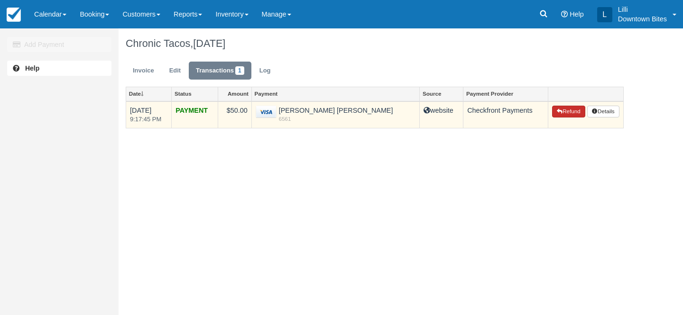
click at [557, 114] on icon "button" at bounding box center [560, 112] width 6 height 6
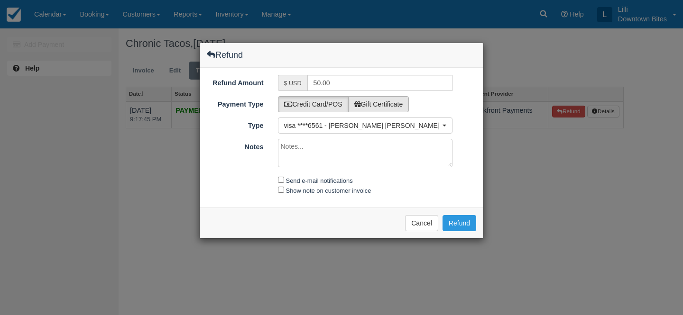
click at [398, 105] on label "Gift Certificate" at bounding box center [378, 104] width 61 height 16
radio input "true"
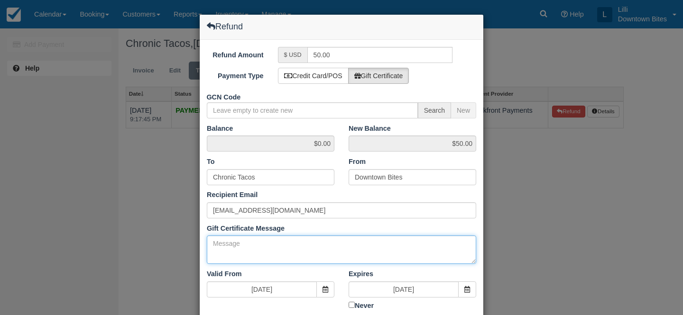
click at [238, 255] on textarea "Gift Certificate Message" at bounding box center [341, 250] width 269 height 28
paste textarea "Overbooked at Avalon Burbank for 10/28 (already booked on 10/7)"
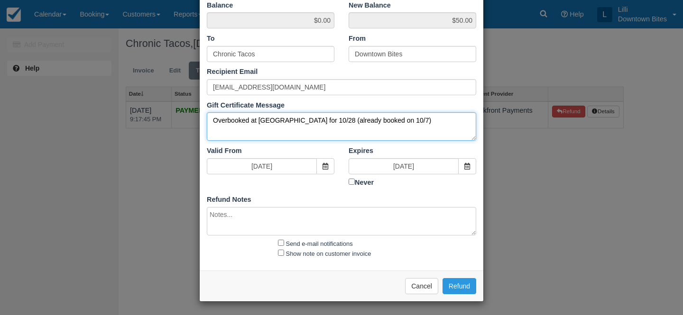
type textarea "Overbooked at Avalon Burbank for 10/28 (already booked on 10/7)"
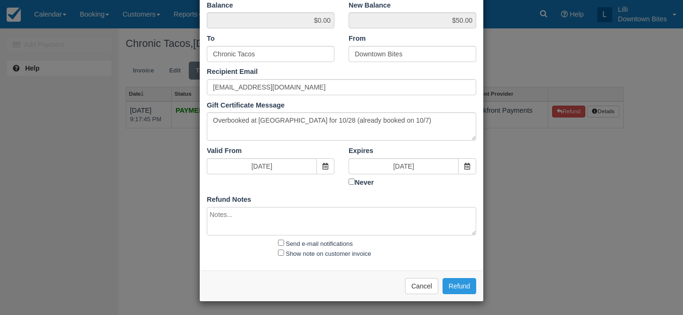
click at [231, 215] on textarea at bounding box center [341, 221] width 269 height 28
paste textarea "Overbooked at Avalon Burbank for 10/28 (already booked on 10/7)"
paste textarea "​Hello Team, You are overbooked at the Avalon Burbank, based on the booking lim…"
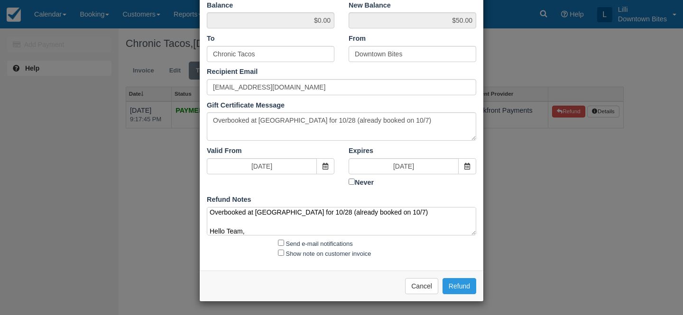
scroll to position [107, 0]
type textarea "Overbooked at Avalon Burbank for 10/28 (already booked on 10/7) ​Hello Team, Yo…"
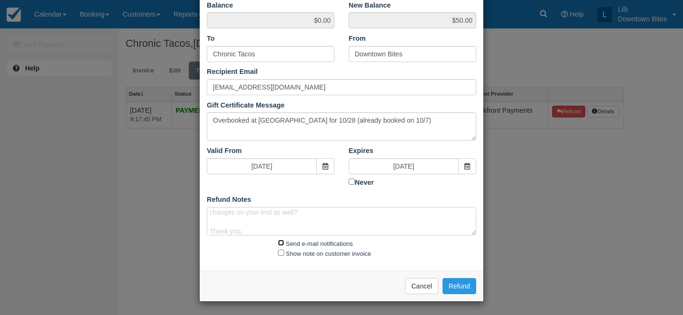
click at [278, 243] on input "Send e-mail notifications" at bounding box center [281, 243] width 6 height 6
checkbox input "true"
click at [278, 252] on input "Show note on customer invoice" at bounding box center [281, 253] width 6 height 6
checkbox input "true"
click at [460, 283] on button "Refund" at bounding box center [459, 286] width 34 height 16
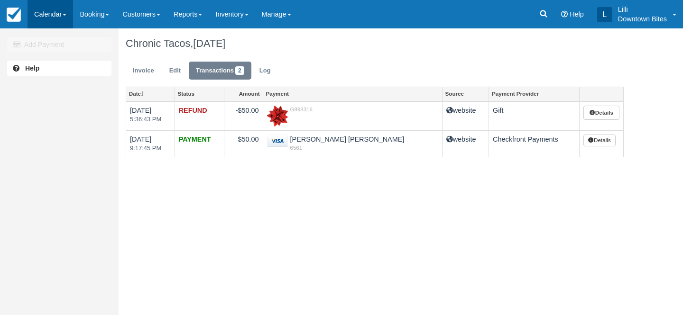
click at [34, 13] on link "Calendar" at bounding box center [50, 14] width 46 height 28
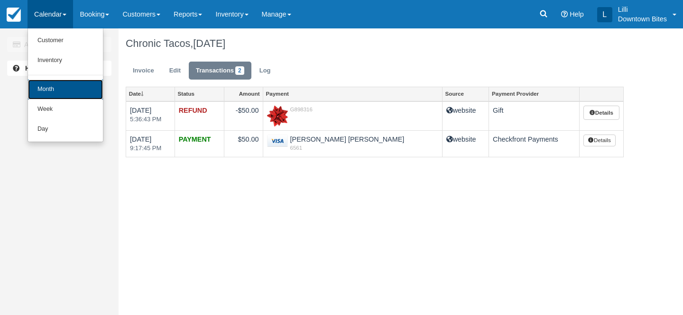
click at [40, 99] on link "Month" at bounding box center [65, 90] width 75 height 20
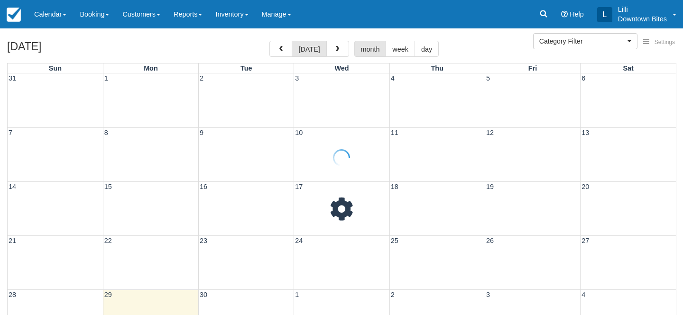
select select
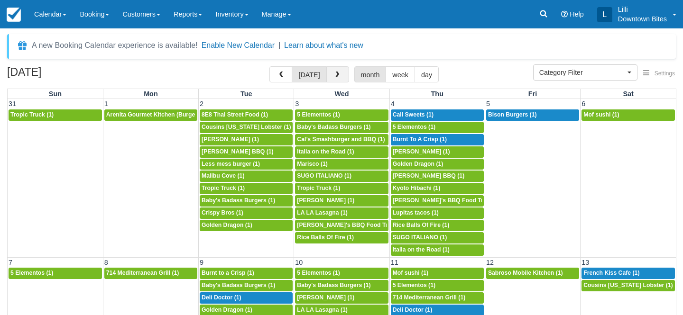
click at [338, 81] on button "button" at bounding box center [337, 74] width 23 height 16
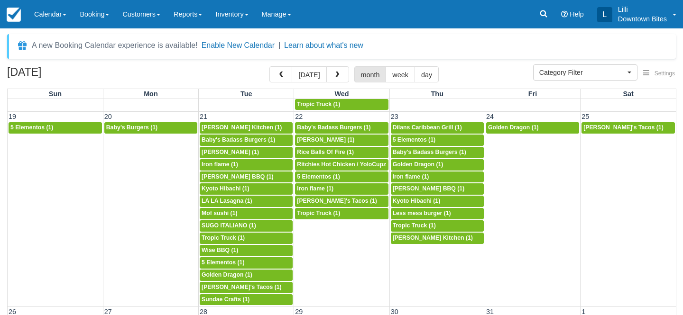
scroll to position [567, 0]
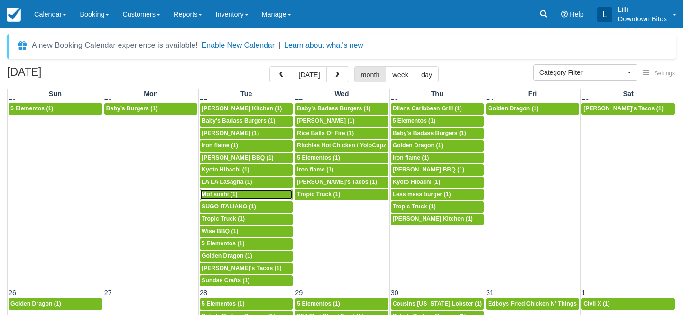
click at [236, 197] on span "Mof sushi (1)" at bounding box center [219, 194] width 36 height 7
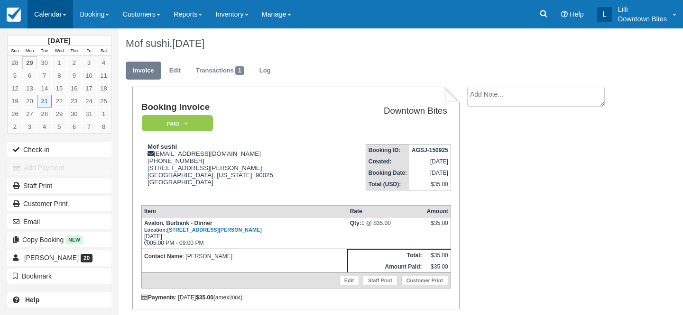
click at [48, 12] on link "Calendar" at bounding box center [50, 14] width 46 height 28
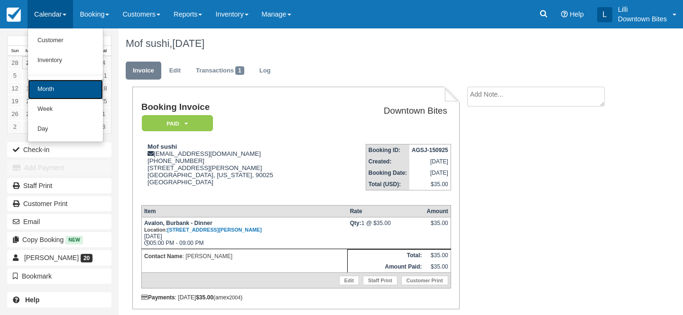
click at [47, 86] on link "Month" at bounding box center [65, 90] width 75 height 20
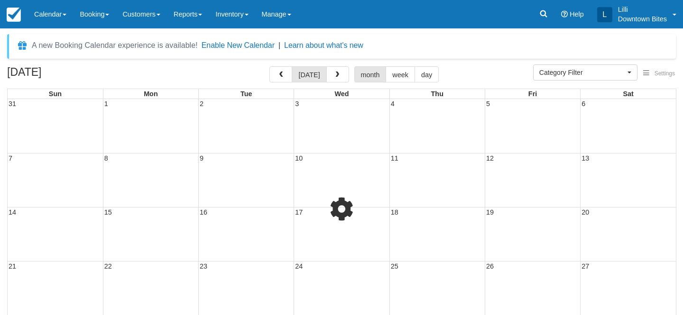
select select
